Goal: Go to known website: Access a specific website the user already knows

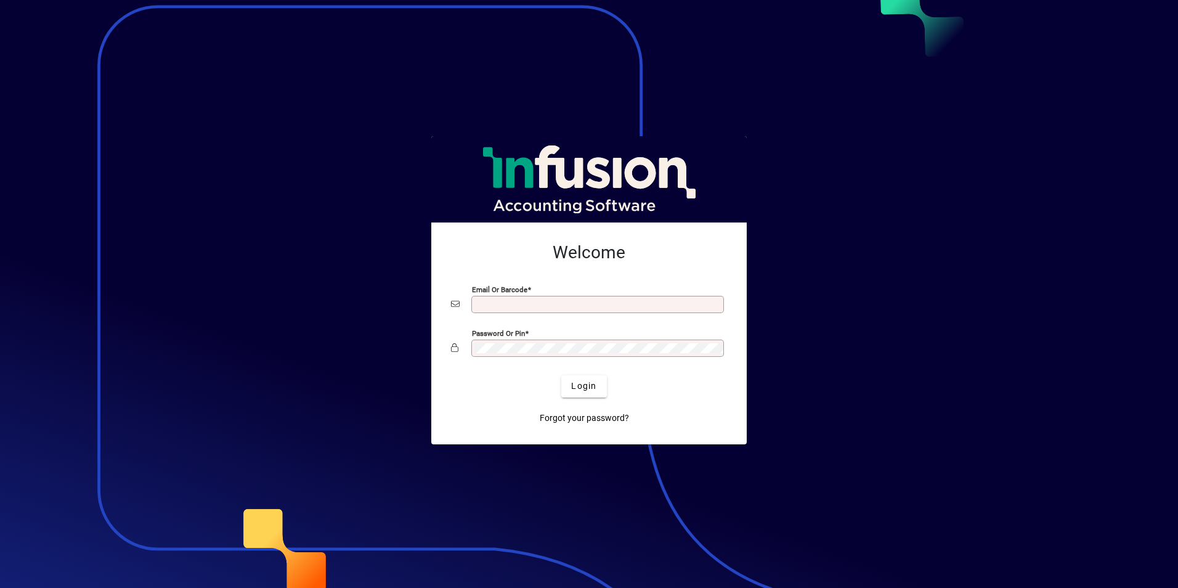
type input "**********"
click at [561, 375] on button "Login" at bounding box center [583, 386] width 45 height 22
